Goal: Communication & Community: Answer question/provide support

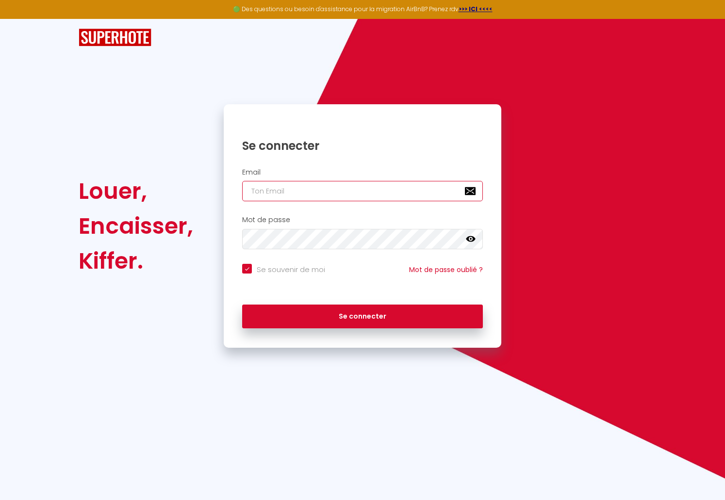
click at [312, 188] on input "email" at bounding box center [362, 191] width 241 height 20
drag, startPoint x: 309, startPoint y: 190, endPoint x: 301, endPoint y: 205, distance: 16.7
click at [303, 200] on input "email" at bounding box center [362, 191] width 241 height 20
type input "[EMAIL_ADDRESS][DOMAIN_NAME]"
checkbox input "true"
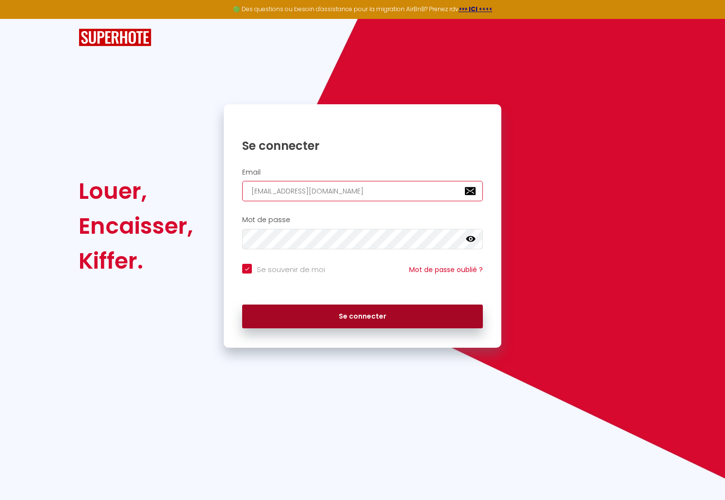
type input "[EMAIL_ADDRESS][DOMAIN_NAME]"
click at [346, 315] on button "Se connecter" at bounding box center [362, 317] width 241 height 24
checkbox input "true"
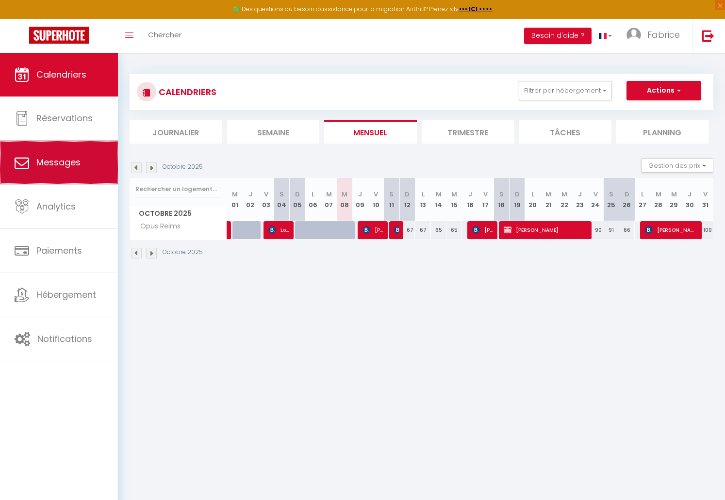
click at [81, 172] on link "Messages" at bounding box center [59, 163] width 118 height 44
select select "message"
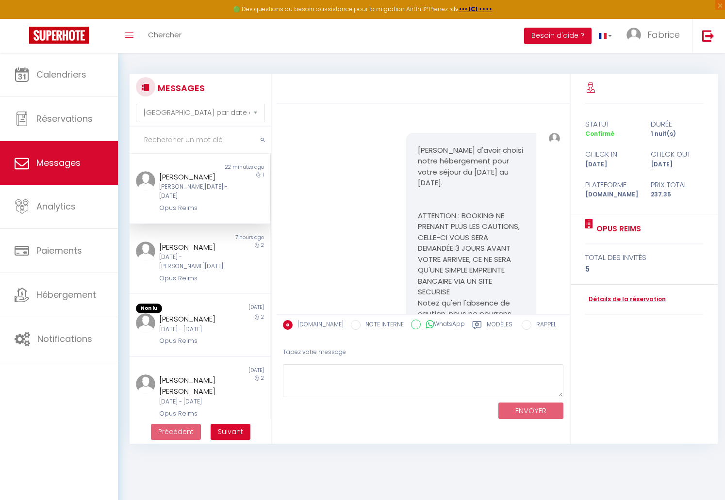
scroll to position [4198, 0]
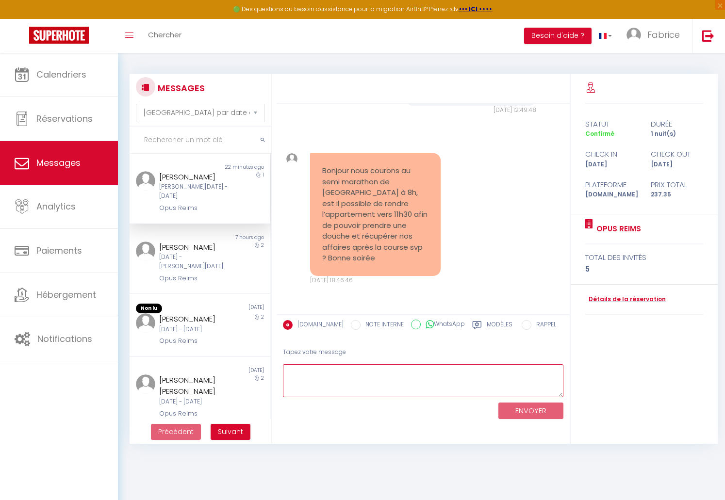
click at [367, 374] on textarea at bounding box center [423, 380] width 280 height 33
click at [399, 382] on textarea "Bonjour, Sur le principe pas de souci. Il faut juste que je" at bounding box center [423, 380] width 280 height 33
click at [355, 392] on textarea "Bonjour, Sur le principe pas de souci, je comprend très bien. Il faut juste que…" at bounding box center [423, 380] width 280 height 33
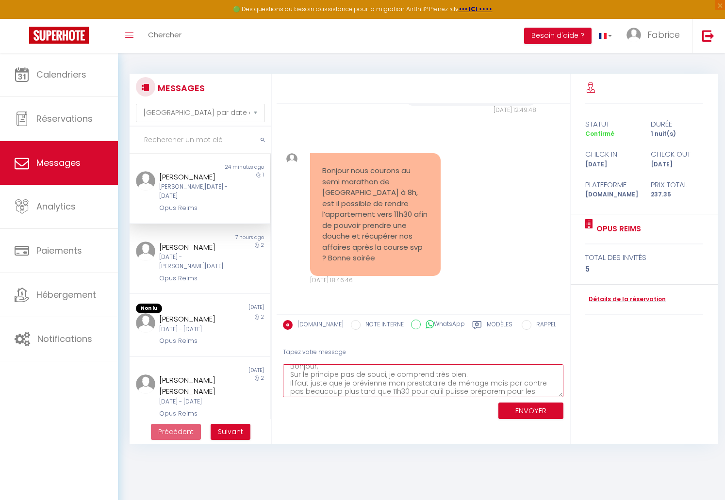
scroll to position [15, 0]
click at [332, 391] on textarea "Bonjour, Sur le principe pas de souci, je comprend très bien. Il faut juste que…" at bounding box center [423, 380] width 280 height 33
drag, startPoint x: 483, startPoint y: 376, endPoint x: 540, endPoint y: 392, distance: 59.1
click at [540, 392] on textarea "Bonjour, Sur le principe pas de souci, je comprend très bien. Il faut juste que…" at bounding box center [423, 380] width 280 height 33
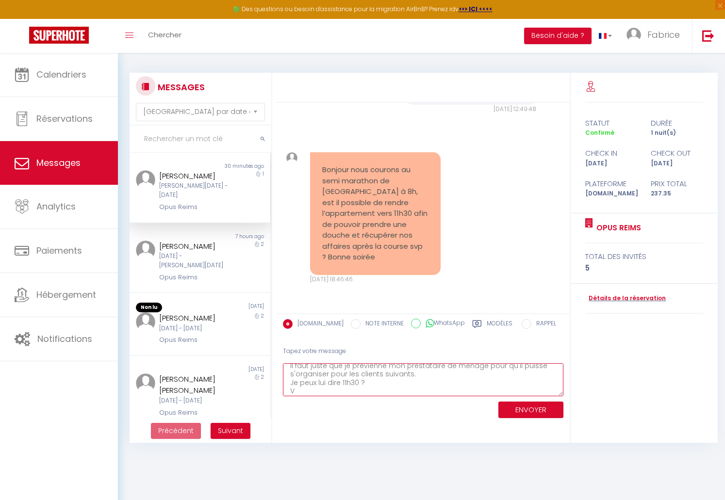
scroll to position [23, 0]
type textarea "Bonjour, Sur le principe pas de souci, je comprend très bien. Il faut juste que…"
click at [546, 408] on button "ENVOYER" at bounding box center [530, 410] width 65 height 17
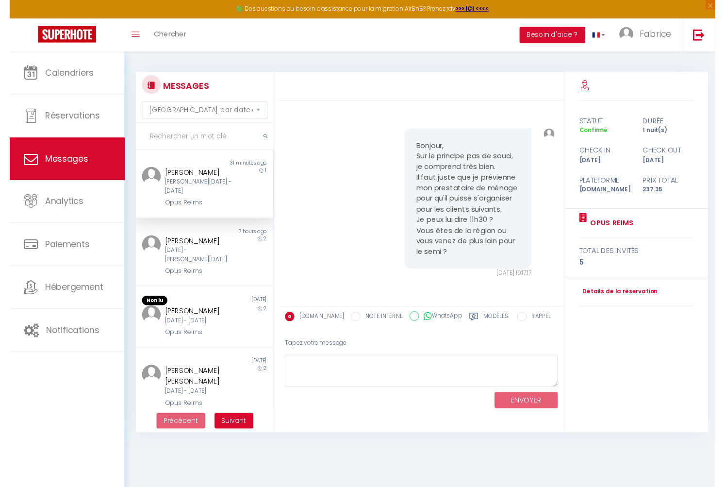
scroll to position [53, 0]
